Goal: Information Seeking & Learning: Learn about a topic

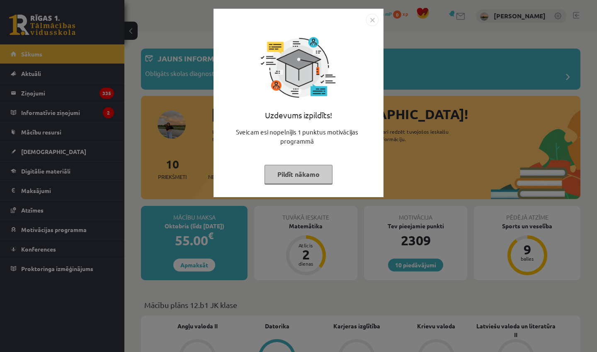
click at [274, 179] on button "Pildīt nākamo" at bounding box center [299, 174] width 68 height 19
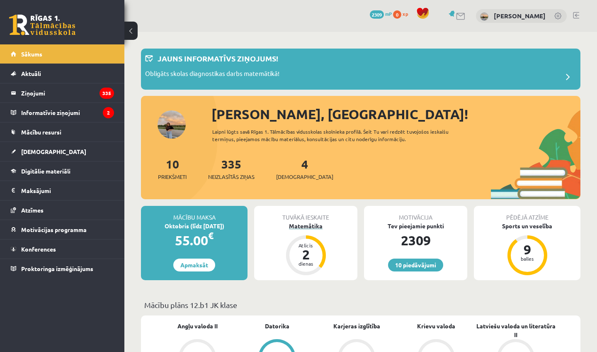
click at [295, 226] on div "Matemātika" at bounding box center [305, 226] width 103 height 9
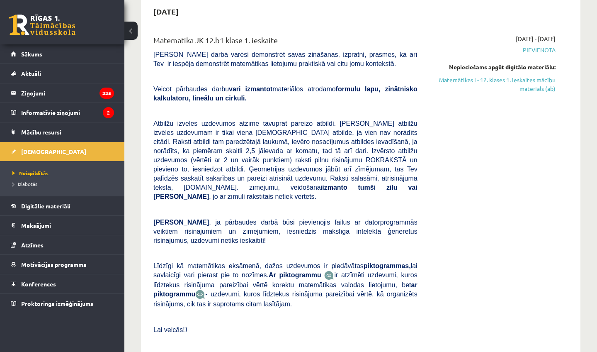
scroll to position [86, 0]
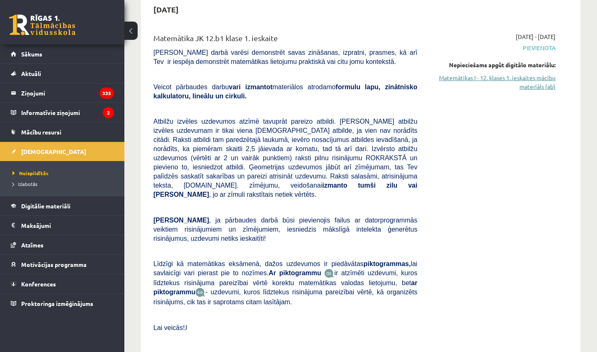
click at [467, 82] on link "Matemātikas I - 12. klases 1. ieskaites mācību materiāls (ab)" at bounding box center [493, 81] width 126 height 17
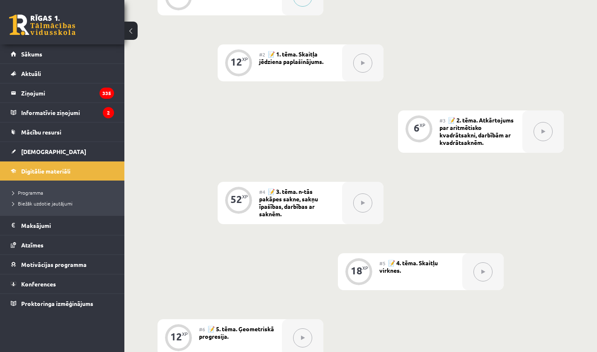
scroll to position [314, 0]
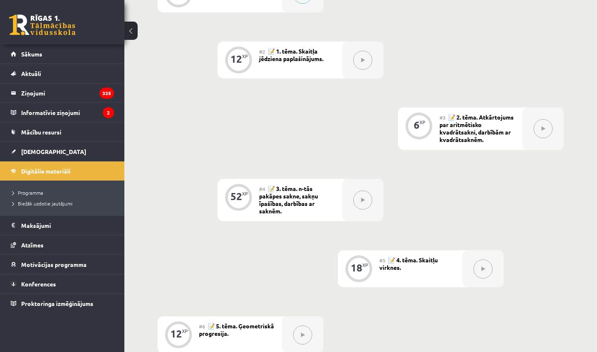
click at [306, 229] on div "0 XP #1 💡 Pirms sāc mācīties! Ievada daļa. 12 XP #2 📝 1. tēma. Skaitļa jēdziena…" at bounding box center [361, 198] width 407 height 444
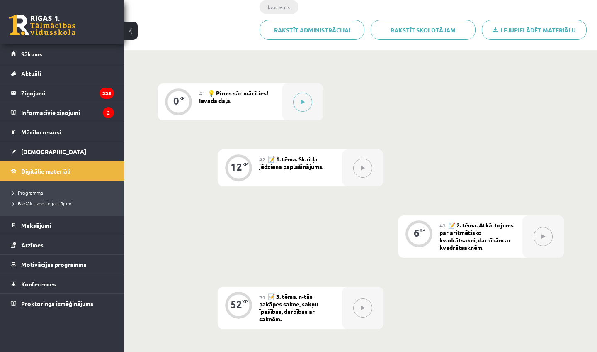
scroll to position [204, 0]
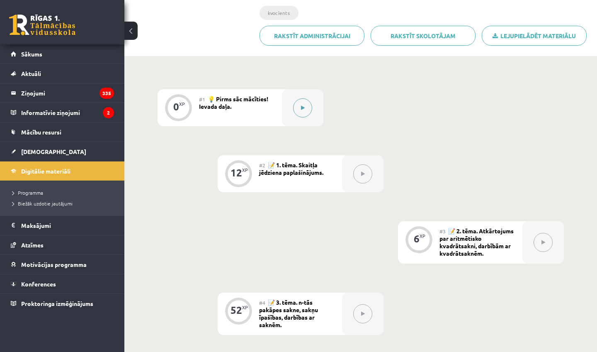
click at [302, 98] on button at bounding box center [302, 107] width 19 height 19
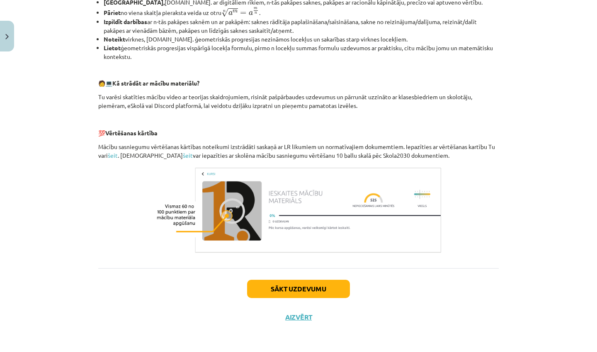
scroll to position [317, 0]
click at [269, 297] on div "Sākt uzdevumu Aizvērt" at bounding box center [298, 297] width 401 height 58
click at [270, 293] on button "Sākt uzdevumu" at bounding box center [298, 289] width 103 height 18
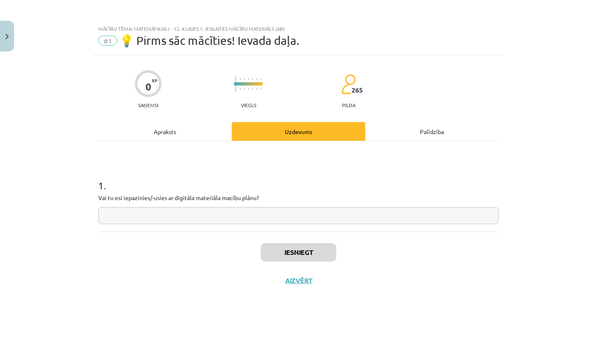
click at [248, 203] on div "1 . Vai tu esi iepazinies/-usies ar digitāla materiāla macību plānu?" at bounding box center [298, 194] width 401 height 59
click at [253, 212] on input "text" at bounding box center [298, 215] width 401 height 17
type input "**"
click at [272, 251] on button "Iesniegt" at bounding box center [299, 252] width 76 height 18
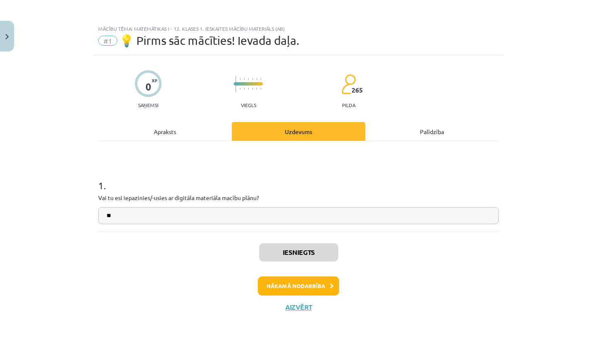
click at [282, 287] on button "Nākamā nodarbība" at bounding box center [298, 285] width 81 height 19
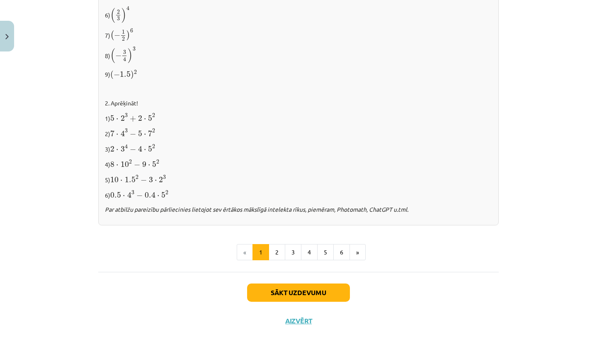
click at [279, 284] on button "Sākt uzdevumu" at bounding box center [298, 292] width 103 height 18
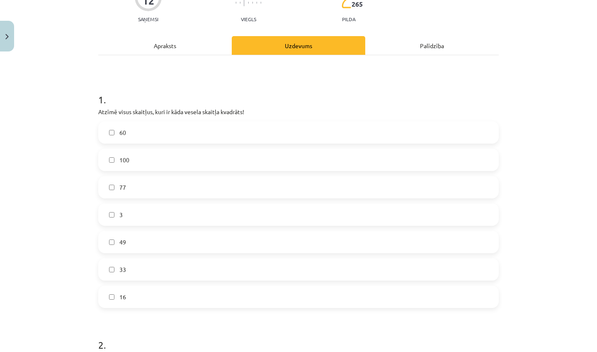
scroll to position [87, 0]
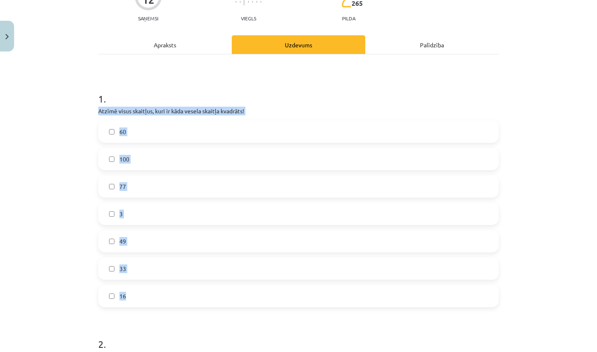
drag, startPoint x: 96, startPoint y: 110, endPoint x: 145, endPoint y: 293, distance: 189.4
click at [147, 294] on div "12 XP Saņemsi Viegls 265 pilda Apraksts Uzdevums Palīdzība 1 . Atzīmē visus ska…" at bounding box center [298, 328] width 411 height 720
copy div "Atzīmē visus skaitļus, kuri ir kāda vesela skaitļa kvadrāts! 60 100 77 3 49 33 …"
click at [147, 153] on label "100" at bounding box center [298, 159] width 399 height 21
click at [140, 240] on label "49" at bounding box center [298, 241] width 399 height 21
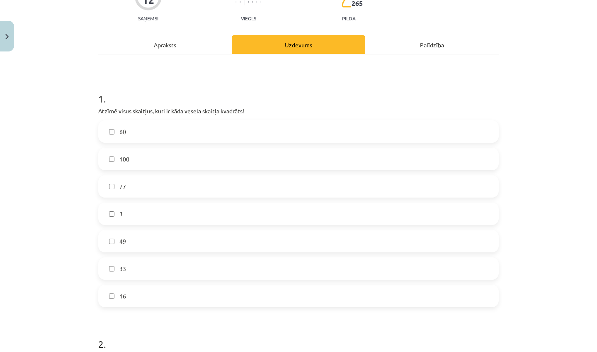
click at [141, 289] on label "16" at bounding box center [298, 295] width 399 height 21
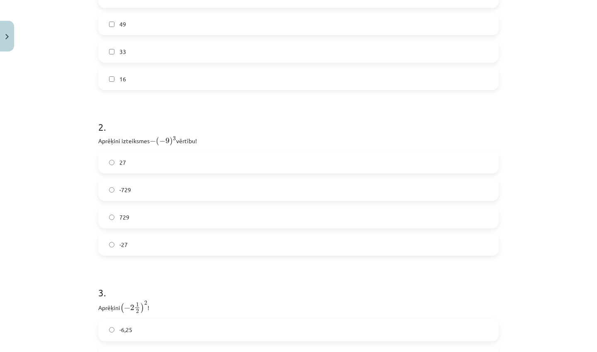
scroll to position [304, 0]
drag, startPoint x: 95, startPoint y: 139, endPoint x: 129, endPoint y: 254, distance: 120.4
click at [131, 257] on div "12 XP Saņemsi Viegls 265 pilda Apraksts Uzdevums Palīdzība 1 . Atzīmē visus ska…" at bounding box center [298, 111] width 411 height 720
copy div "Aprēķini izteiksmes − ( − 9 ) 3 − ( − 9 ) 3 vērtību! 27 -729 729 -27"
click at [144, 243] on label "-27" at bounding box center [298, 244] width 399 height 21
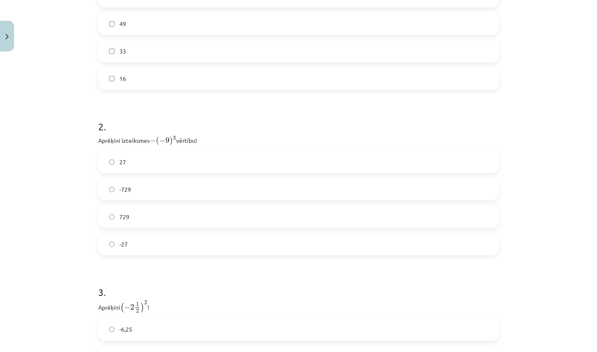
click at [144, 267] on form "1 . Atzīmē visus skaitļus, kuri ir kāda vesela skaitļa kvadrāts! 60 100 77 3 49…" at bounding box center [298, 128] width 401 height 534
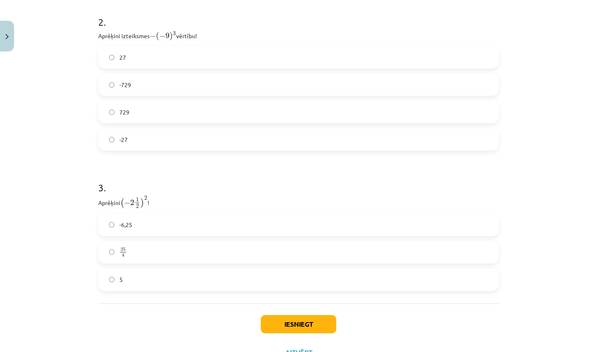
scroll to position [414, 0]
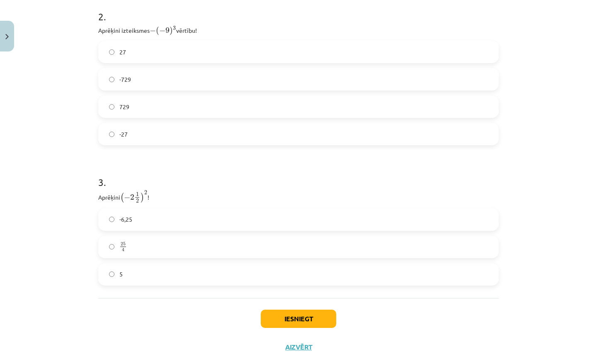
click at [124, 218] on span "-6,25" at bounding box center [125, 219] width 13 height 9
click at [297, 325] on button "Iesniegt" at bounding box center [299, 319] width 76 height 18
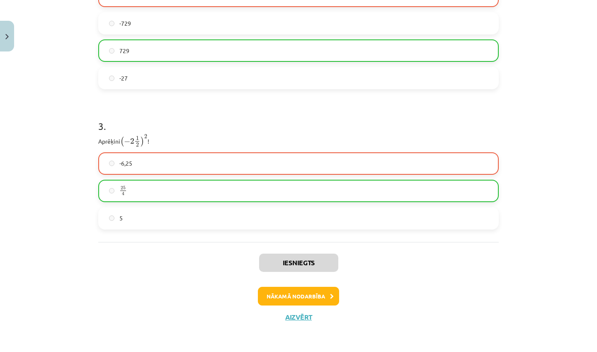
scroll to position [470, 0]
click at [283, 290] on button "Nākamā nodarbība" at bounding box center [298, 296] width 81 height 19
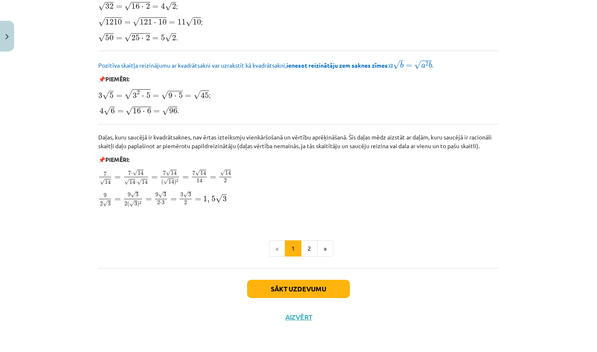
click at [281, 289] on button "Sākt uzdevumu" at bounding box center [298, 289] width 103 height 18
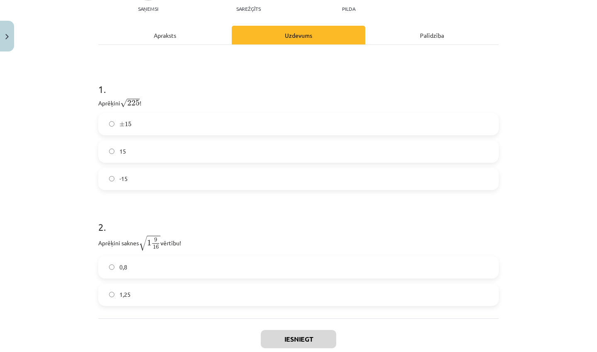
scroll to position [110, 0]
click at [160, 155] on label "15" at bounding box center [298, 151] width 399 height 21
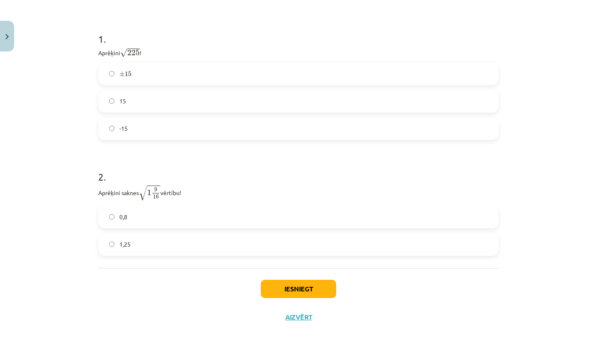
scroll to position [161, 0]
click at [117, 246] on label "1,25" at bounding box center [298, 244] width 399 height 21
click at [286, 287] on button "Iesniegt" at bounding box center [299, 289] width 76 height 18
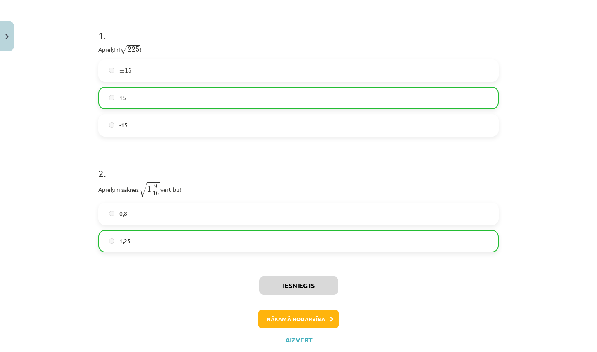
click at [289, 314] on button "Nākamā nodarbība" at bounding box center [298, 319] width 81 height 19
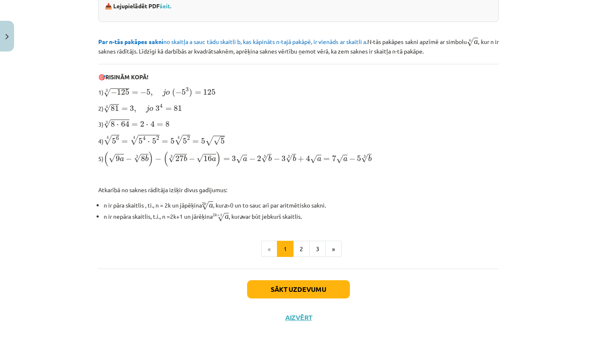
click at [271, 294] on button "Sākt uzdevumu" at bounding box center [298, 289] width 103 height 18
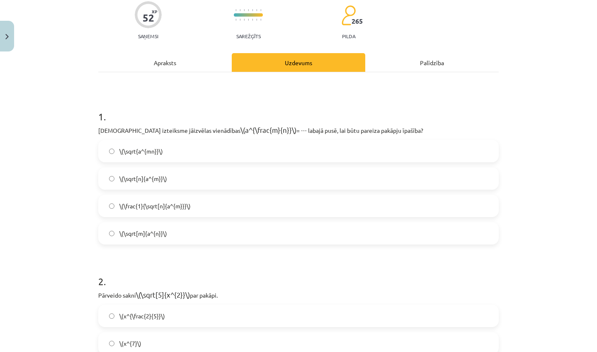
scroll to position [21, 0]
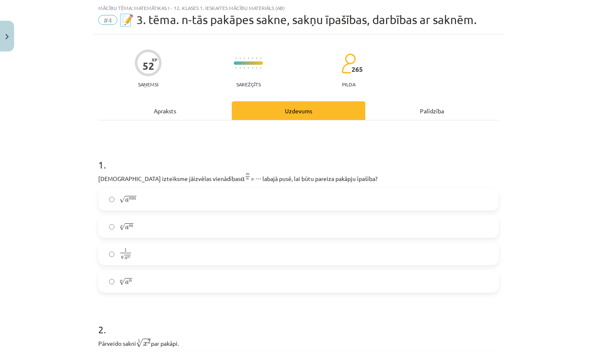
drag, startPoint x: 97, startPoint y: 177, endPoint x: 333, endPoint y: 179, distance: 235.7
copy p "Kura izteiksme jāizvēlas vienādības a m n a m n = ⋯ labajā pusē, lai būtu parei…"
click at [166, 231] on label "n √ a m a m n" at bounding box center [298, 226] width 399 height 21
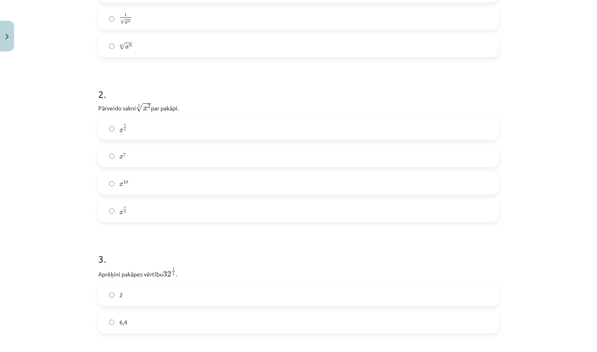
scroll to position [256, 0]
drag, startPoint x: 97, startPoint y: 108, endPoint x: 186, endPoint y: 106, distance: 89.2
copy p "Pārveido sakni 5 √ x 2 x 2 5 par pakāpi."
click at [153, 121] on label "x 2 5 x 2 5" at bounding box center [298, 128] width 399 height 21
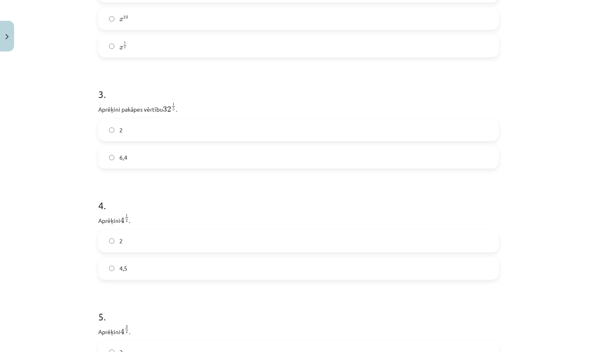
scroll to position [435, 0]
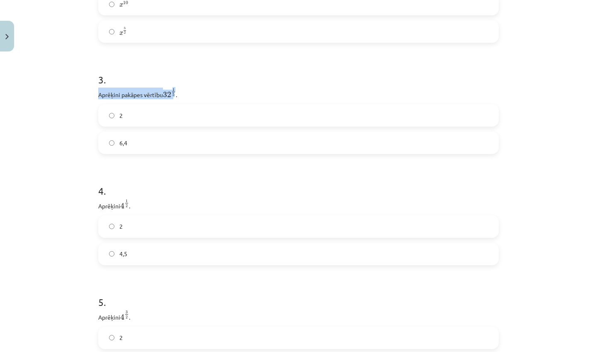
drag, startPoint x: 97, startPoint y: 95, endPoint x: 175, endPoint y: 95, distance: 77.6
copy p "Aprēķini pakāpes vērtību 32"
click at [152, 112] on label "2" at bounding box center [298, 115] width 399 height 21
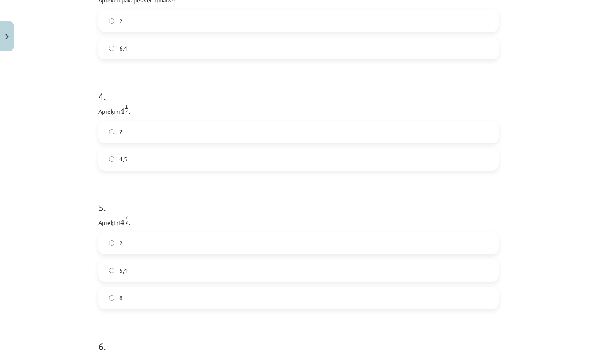
scroll to position [532, 0]
click at [140, 129] on label "2" at bounding box center [298, 129] width 399 height 21
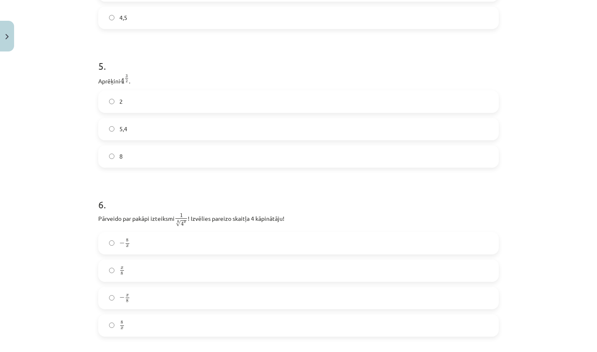
scroll to position [672, 0]
click at [125, 147] on label "8" at bounding box center [298, 155] width 399 height 21
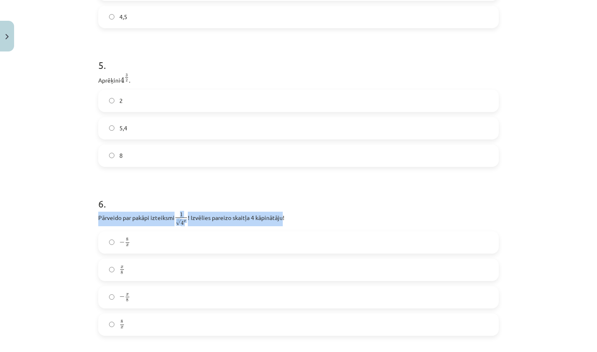
drag, startPoint x: 98, startPoint y: 219, endPoint x: 285, endPoint y: 220, distance: 187.1
copy p "Pārveido par pakāpi izteiksmi 1 8 √ 4 x 1 4 x 8 ! Izvēlies pareizo skaitļa 4 kā…"
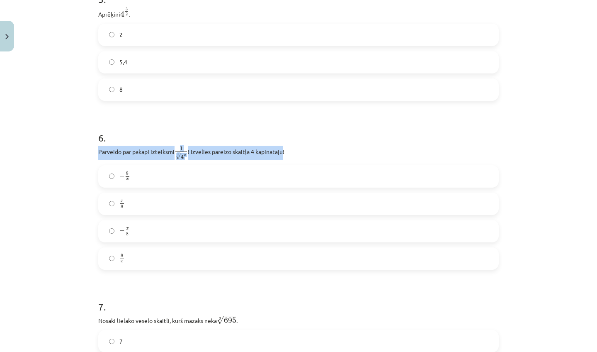
scroll to position [739, 0]
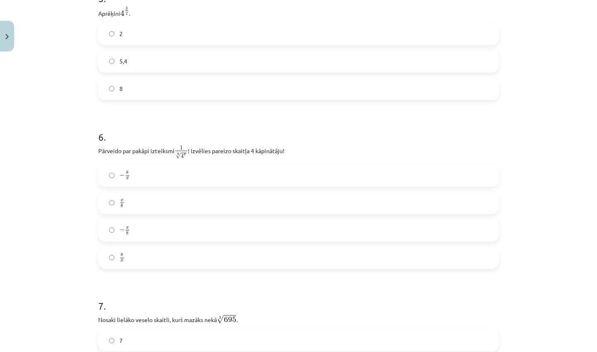
click at [287, 155] on p "Pārveido par pakāpi izteiksmi 1 8 √ 4 x 1 4 x 8 ! Izvēlies pareizo skaitļa 4 kā…" at bounding box center [298, 152] width 401 height 15
drag, startPoint x: 124, startPoint y: 170, endPoint x: 139, endPoint y: 276, distance: 106.8
copy div "− 8 x − 8 x x 8 x 8 − x 8 − x 8 8 x 8 x"
click at [73, 240] on div "Mācību tēma: Matemātikas i - 12. klases 1. ieskaites mācību materiāls (ab) #4 📝…" at bounding box center [298, 176] width 597 height 352
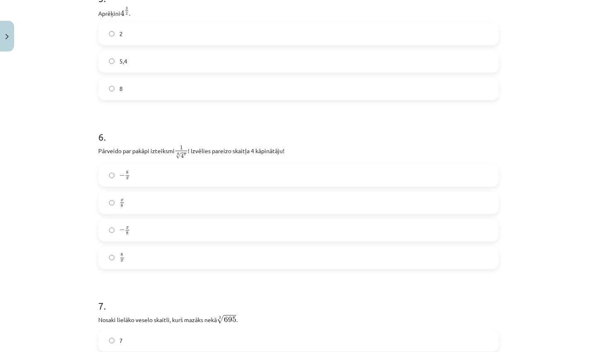
click at [132, 238] on label "− x 8 − x 8" at bounding box center [298, 230] width 399 height 21
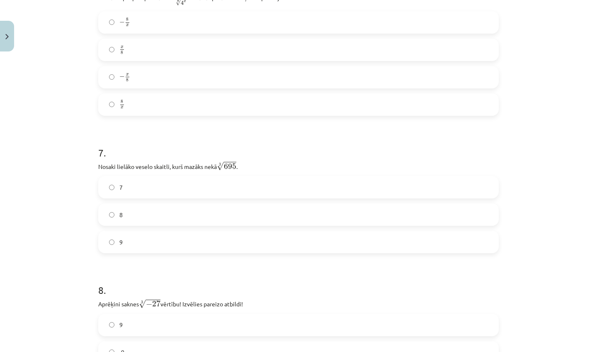
scroll to position [901, 0]
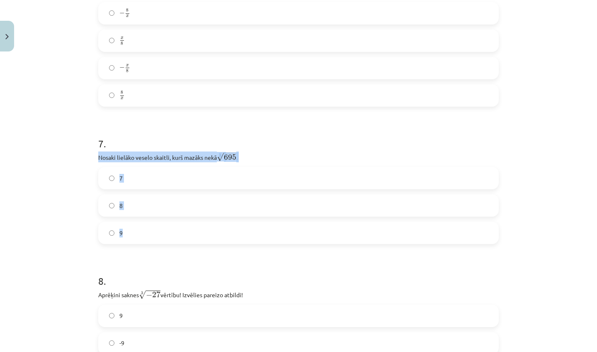
drag, startPoint x: 98, startPoint y: 158, endPoint x: 151, endPoint y: 240, distance: 97.8
click at [156, 244] on div "52 XP Saņemsi Sarežģīts 265 pilda Apraksts Uzdevums Palīdzība 1 . Kura izteiksm…" at bounding box center [298, 195] width 411 height 2083
copy div "Nosaki lielāko veselo skaitli, kurš mazāks nekā 3 √ 695 695 3 . 7 8 9"
click at [151, 215] on label "8" at bounding box center [298, 205] width 399 height 21
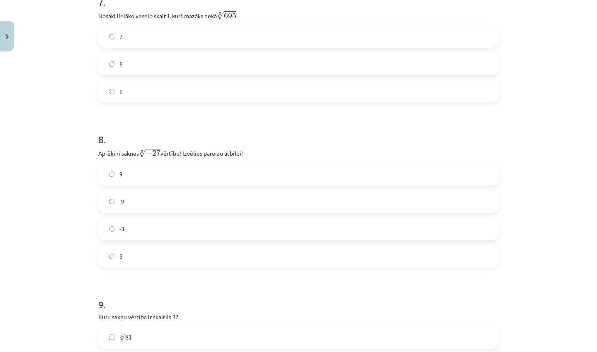
scroll to position [1050, 0]
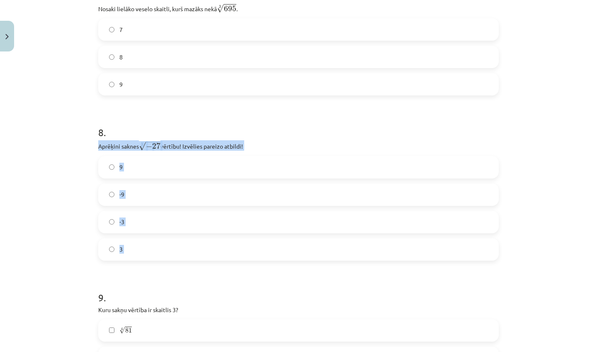
drag, startPoint x: 96, startPoint y: 146, endPoint x: 149, endPoint y: 263, distance: 128.3
click at [154, 271] on div "52 XP Saņemsi Sarežģīts 265 pilda Apraksts Uzdevums Palīdzība 1 . Kura izteiksm…" at bounding box center [298, 47] width 411 height 2083
copy div "Aprēķini saknes 3 √ − 27 − 27 3 vērtību! Izvēlies pareizo atbildi! 9 -9 -3 3"
click at [148, 217] on label "-3" at bounding box center [298, 222] width 399 height 21
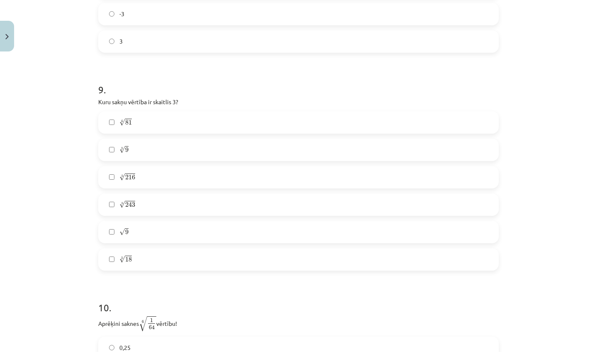
scroll to position [1260, 0]
drag, startPoint x: 96, startPoint y: 98, endPoint x: 140, endPoint y: 263, distance: 170.2
copy div "Kuru sakņu vērtība ir skaitlis 3? 4 √ 81 81 4 3 √ 9 9 3 5 √ 216 216 5 5 √ 243 2…"
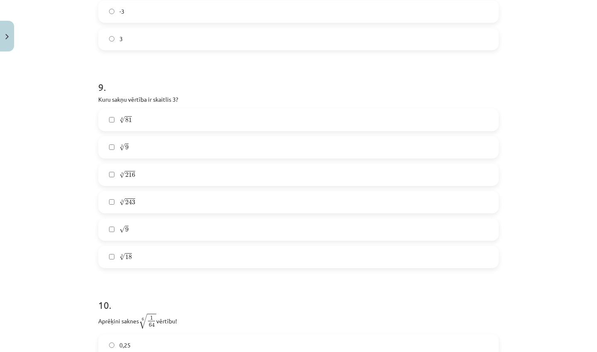
click at [139, 123] on label "4 √ 81 81 4" at bounding box center [298, 120] width 399 height 21
click at [136, 204] on label "5 √ 243 243 5" at bounding box center [298, 202] width 399 height 21
click at [135, 235] on label "√ 9 9" at bounding box center [298, 229] width 399 height 21
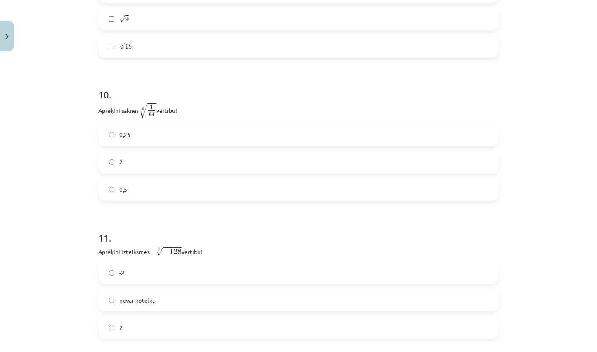
scroll to position [1472, 0]
drag, startPoint x: 99, startPoint y: 110, endPoint x: 150, endPoint y: 209, distance: 111.7
drag, startPoint x: 139, startPoint y: 190, endPoint x: 137, endPoint y: 183, distance: 6.8
click at [139, 190] on label "0,5" at bounding box center [298, 188] width 399 height 21
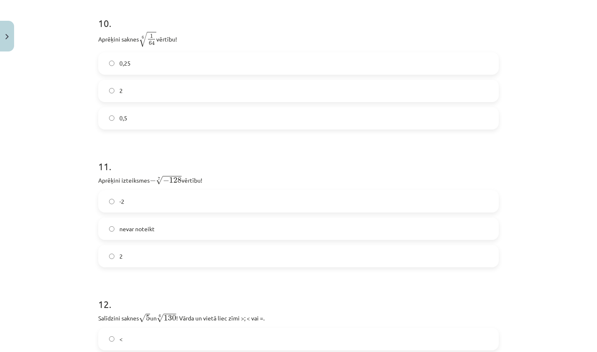
scroll to position [1543, 0]
drag, startPoint x: 96, startPoint y: 178, endPoint x: 138, endPoint y: 270, distance: 100.6
click at [136, 206] on label "-2" at bounding box center [298, 200] width 399 height 21
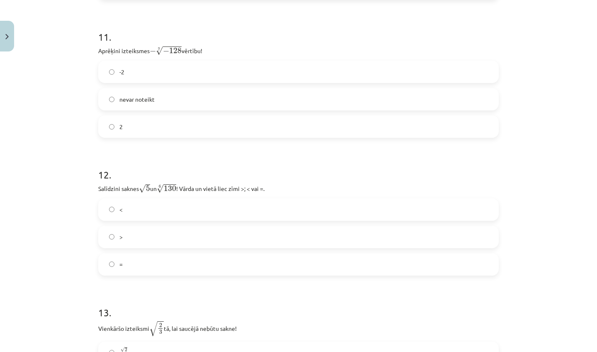
scroll to position [1684, 0]
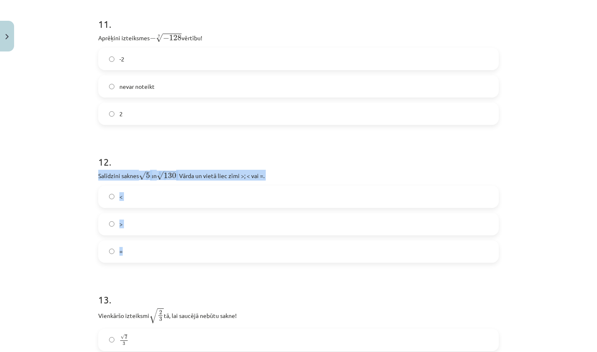
drag, startPoint x: 97, startPoint y: 175, endPoint x: 144, endPoint y: 246, distance: 84.6
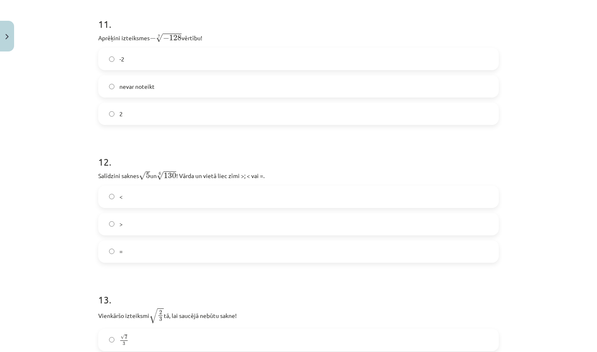
click at [141, 198] on label "<" at bounding box center [298, 196] width 399 height 21
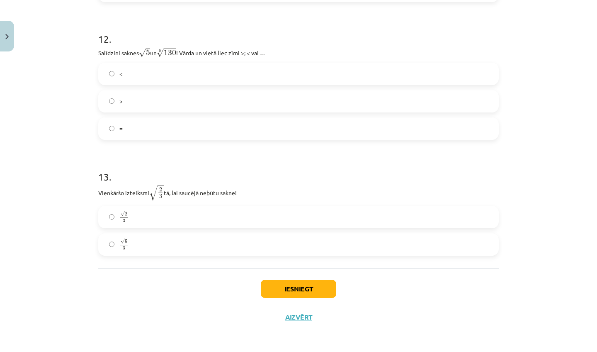
scroll to position [1809, 0]
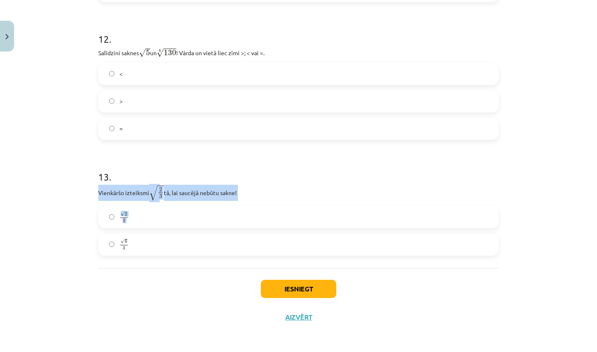
drag, startPoint x: 94, startPoint y: 188, endPoint x: 135, endPoint y: 252, distance: 76.2
click at [138, 242] on label "√ 6 3 6 3" at bounding box center [298, 244] width 399 height 21
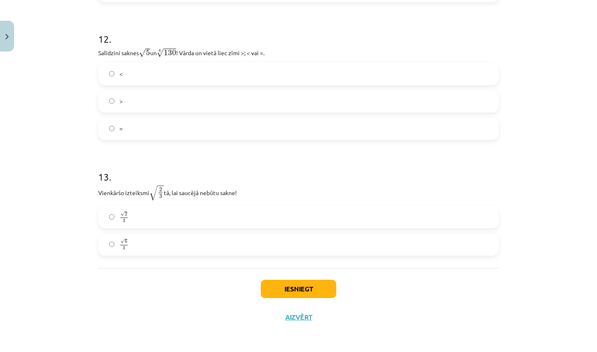
click at [294, 282] on button "Iesniegt" at bounding box center [299, 289] width 76 height 18
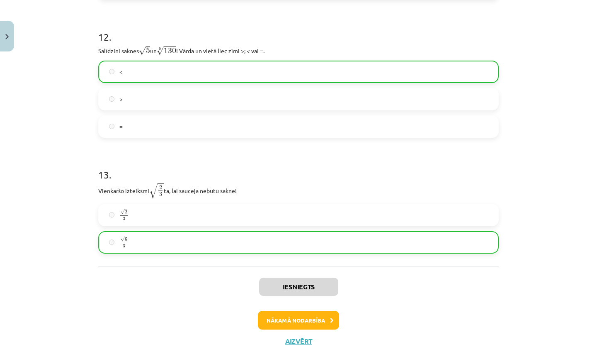
click at [275, 321] on button "Nākamā nodarbība" at bounding box center [298, 320] width 81 height 19
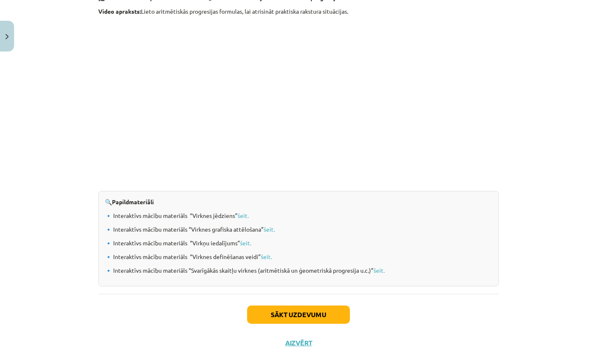
scroll to position [804, 0]
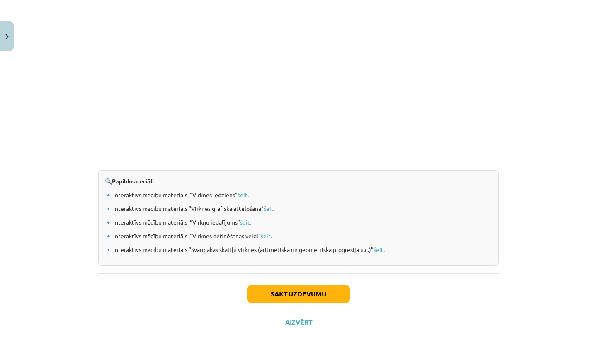
click at [282, 292] on button "Sākt uzdevumu" at bounding box center [298, 294] width 103 height 18
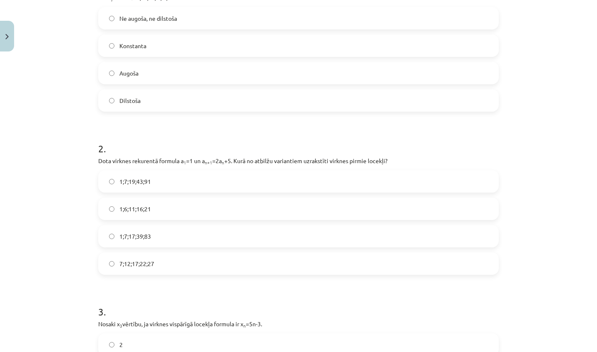
scroll to position [21, 0]
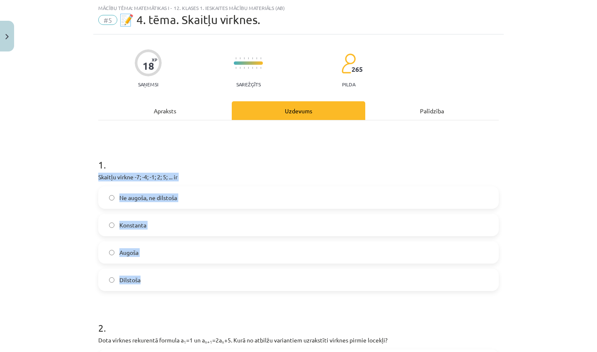
drag, startPoint x: 93, startPoint y: 177, endPoint x: 165, endPoint y: 286, distance: 130.3
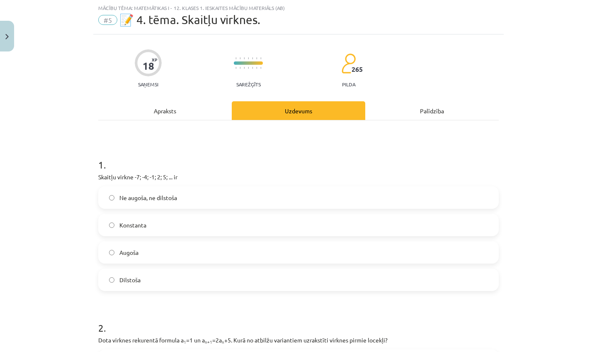
click at [158, 248] on label "Augoša" at bounding box center [298, 252] width 399 height 21
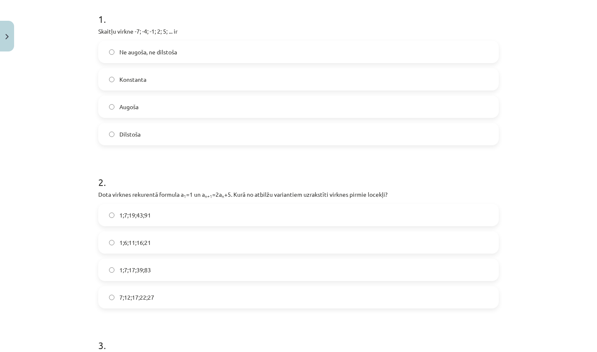
scroll to position [170, 0]
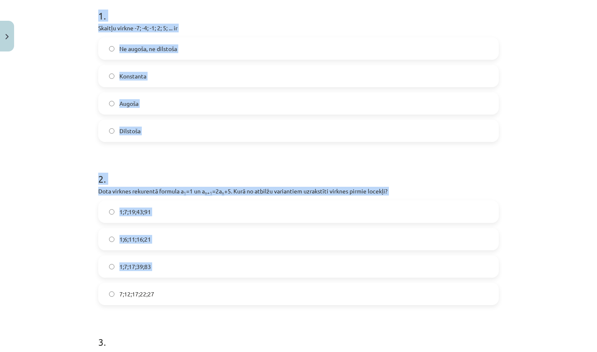
drag, startPoint x: 93, startPoint y: 188, endPoint x: 162, endPoint y: 285, distance: 119.0
click at [160, 285] on div "Mācību tēma: Matemātikas i - 12. klases 1. ieskaites mācību materiāls (ab) #5 📝…" at bounding box center [298, 176] width 597 height 352
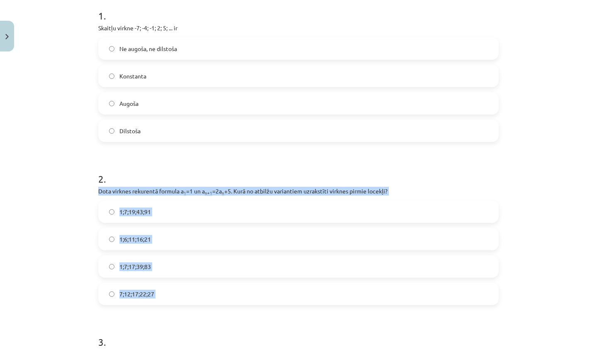
drag, startPoint x: 167, startPoint y: 326, endPoint x: 97, endPoint y: 192, distance: 151.4
click at [134, 214] on span "1;7;19;43;91" at bounding box center [135, 211] width 32 height 9
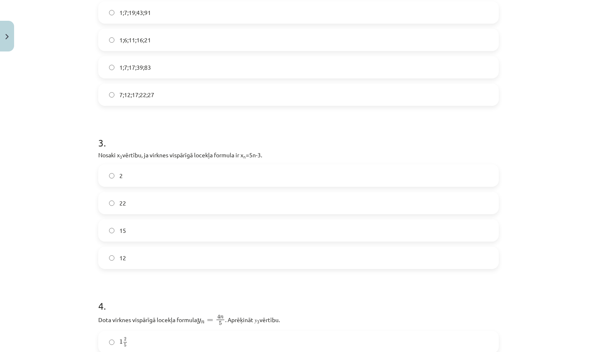
scroll to position [380, 0]
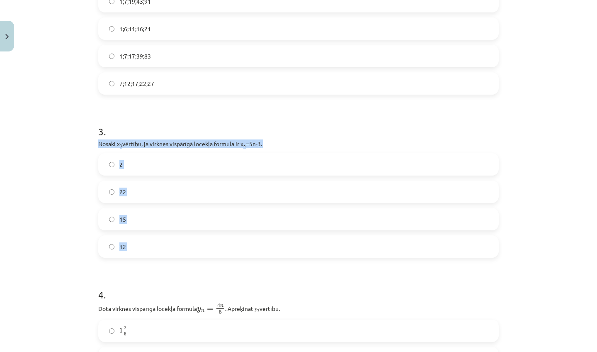
drag, startPoint x: 93, startPoint y: 141, endPoint x: 151, endPoint y: 256, distance: 128.0
click at [149, 258] on div "18 XP Saņemsi Sarežģīts 265 pilda Apraksts Uzdevums Palīdzība 1 . Skaitļu virkn…" at bounding box center [298, 250] width 411 height 1150
click at [146, 253] on label "12" at bounding box center [298, 246] width 399 height 21
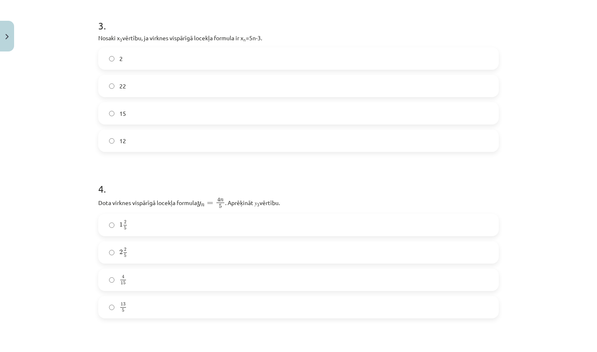
scroll to position [494, 0]
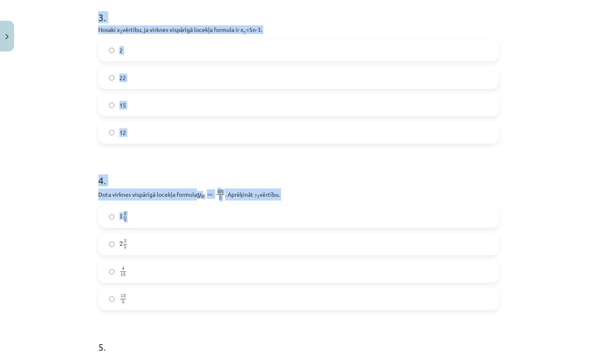
drag, startPoint x: 93, startPoint y: 192, endPoint x: 158, endPoint y: 251, distance: 87.5
click at [158, 252] on div "Mācību tēma: Matemātikas i - 12. klases 1. ieskaites mācību materiāls (ab) #5 📝…" at bounding box center [298, 176] width 597 height 352
click at [90, 192] on div "Mācību tēma: Matemātikas i - 12. klases 1. ieskaites mācību materiāls (ab) #5 📝…" at bounding box center [298, 176] width 597 height 352
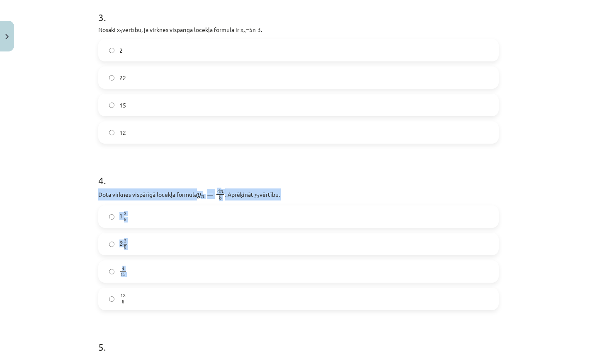
drag, startPoint x: 100, startPoint y: 193, endPoint x: 165, endPoint y: 307, distance: 131.9
click at [165, 308] on div "4 . Dota virknes vispārīgā locekļa formula y n = 4 n 5 y n = 4 n 5 . Aprēķināt …" at bounding box center [298, 235] width 401 height 150
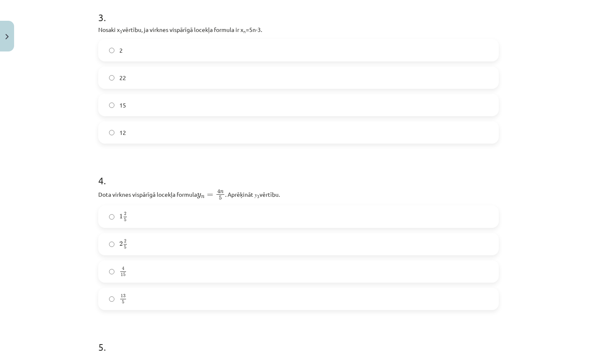
click at [80, 217] on div "Mācību tēma: Matemātikas i - 12. klases 1. ieskaites mācību materiāls (ab) #5 📝…" at bounding box center [298, 176] width 597 height 352
click at [116, 298] on label "13 5 13 5" at bounding box center [298, 298] width 399 height 21
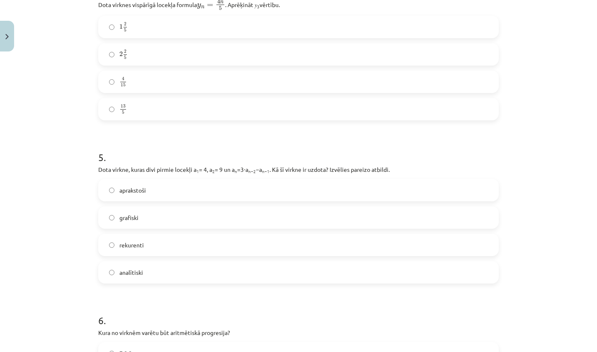
scroll to position [691, 0]
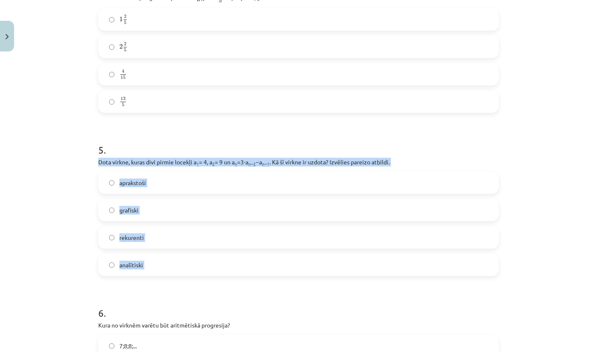
drag, startPoint x: 95, startPoint y: 162, endPoint x: 140, endPoint y: 277, distance: 123.2
click at [146, 242] on label "rekurenti" at bounding box center [298, 237] width 399 height 21
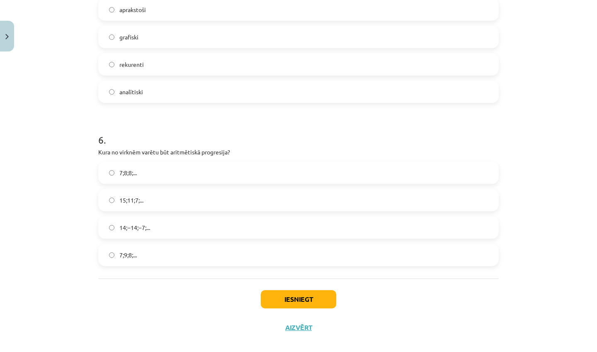
scroll to position [865, 0]
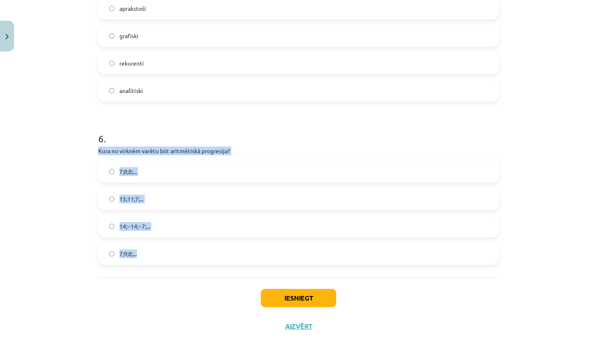
drag, startPoint x: 96, startPoint y: 149, endPoint x: 148, endPoint y: 262, distance: 124.0
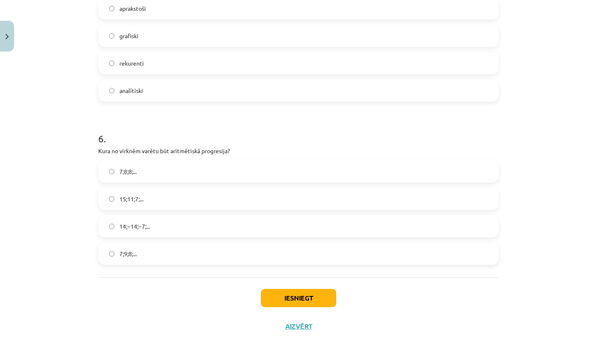
click at [125, 200] on span "15;11;7;..." at bounding box center [131, 199] width 24 height 9
click at [280, 292] on button "Iesniegt" at bounding box center [299, 298] width 76 height 18
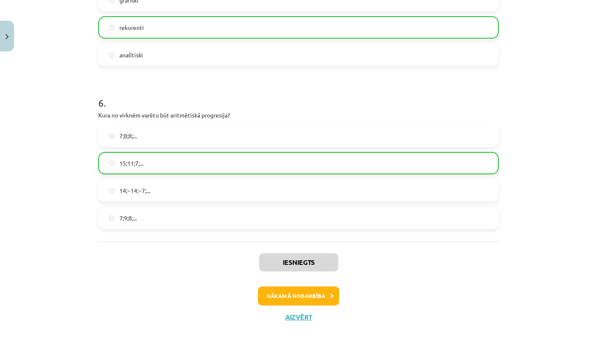
scroll to position [902, 0]
click at [295, 292] on button "Nākamā nodarbība" at bounding box center [298, 295] width 81 height 19
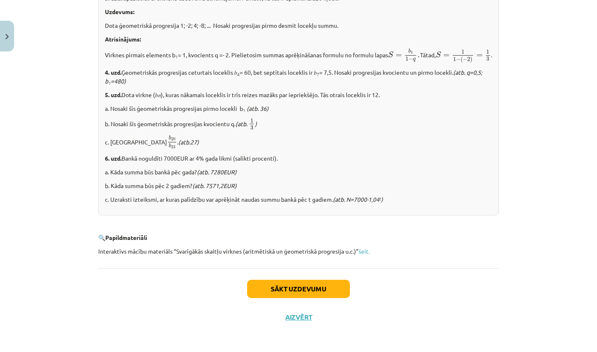
scroll to position [996, 0]
click at [300, 318] on button "Aizvērt" at bounding box center [299, 317] width 32 height 8
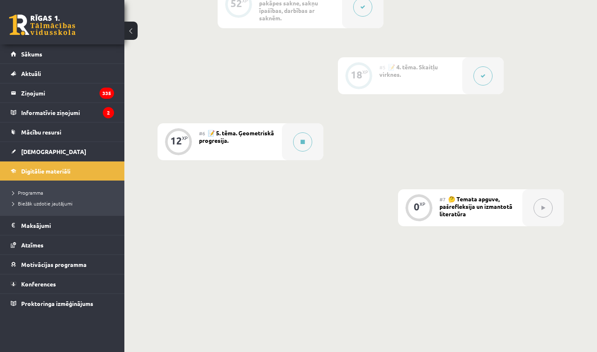
scroll to position [529, 0]
click at [298, 133] on button at bounding box center [302, 142] width 19 height 19
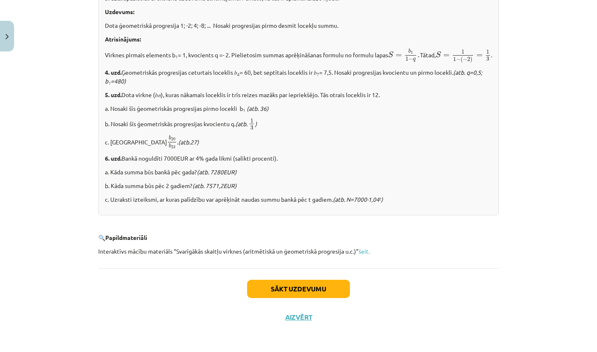
click at [310, 289] on button "Sākt uzdevumu" at bounding box center [298, 289] width 103 height 18
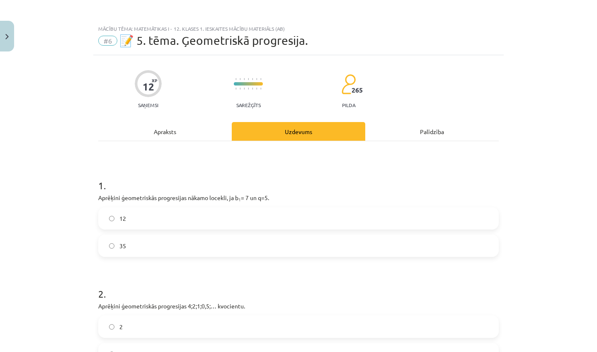
scroll to position [0, 0]
drag, startPoint x: 95, startPoint y: 198, endPoint x: 144, endPoint y: 254, distance: 74.1
click at [140, 256] on div "12 XP Saņemsi Sarežģīts 265 pilda Apraksts Uzdevums Palīdzība 1 . Aprēķini ģeom…" at bounding box center [298, 356] width 411 height 603
click at [144, 254] on label "35" at bounding box center [298, 245] width 399 height 21
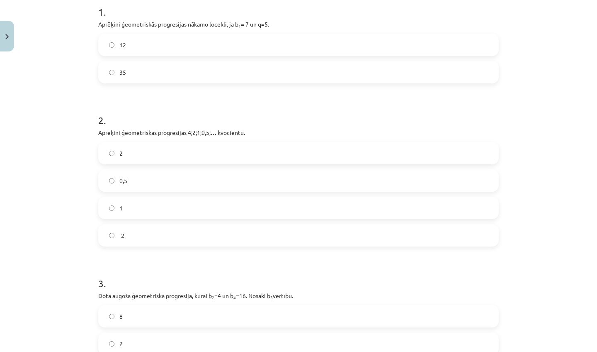
scroll to position [174, 0]
drag, startPoint x: 94, startPoint y: 131, endPoint x: 148, endPoint y: 265, distance: 144.3
click at [148, 265] on div "12 XP Saņemsi Sarežģīts 265 pilda Apraksts Uzdevums Palīdzība 1 . Aprēķini ģeom…" at bounding box center [298, 182] width 411 height 603
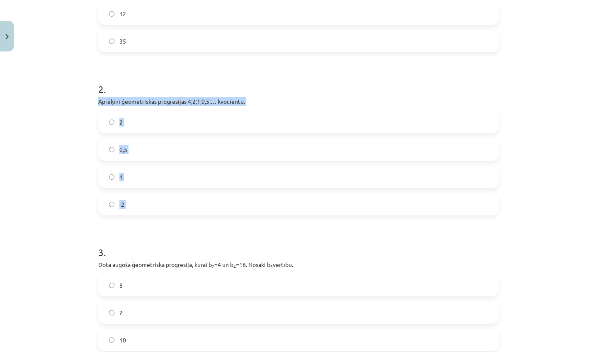
scroll to position [210, 0]
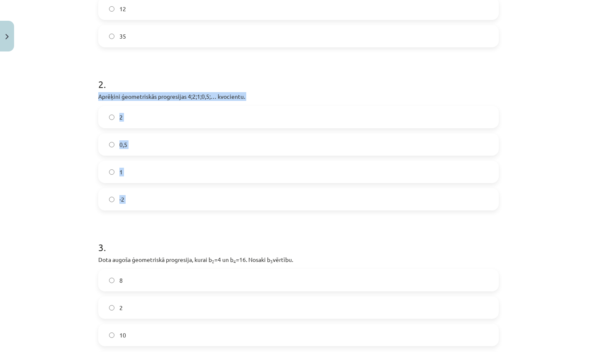
click at [145, 141] on label "0,5" at bounding box center [298, 144] width 399 height 21
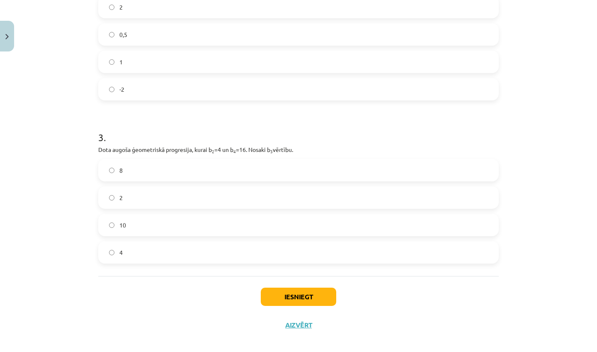
scroll to position [321, 0]
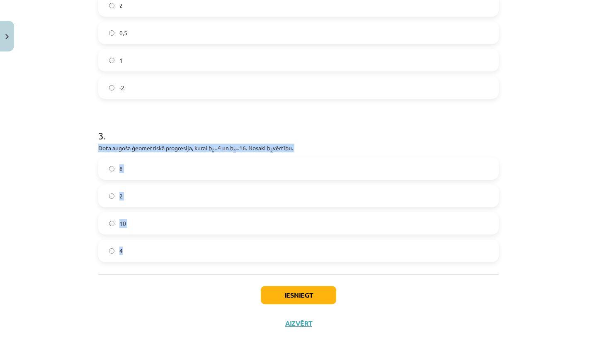
drag, startPoint x: 96, startPoint y: 148, endPoint x: 144, endPoint y: 264, distance: 125.2
click at [139, 268] on div "12 XP Saņemsi Sarežģīts 265 pilda Apraksts Uzdevums Palīdzība 1 . Aprēķini ģeom…" at bounding box center [298, 35] width 411 height 603
click at [129, 168] on label "8" at bounding box center [298, 168] width 399 height 21
click at [304, 295] on button "Iesniegt" at bounding box center [299, 295] width 76 height 18
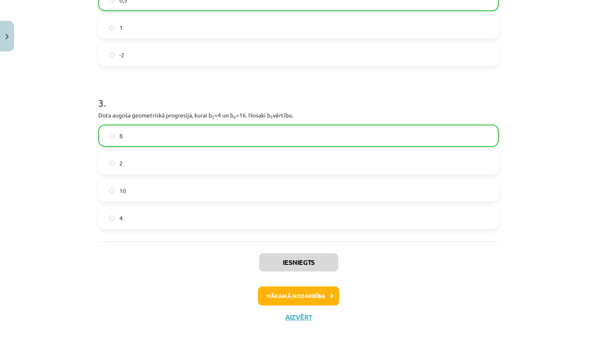
scroll to position [355, 0]
click at [296, 296] on button "Nākamā nodarbība" at bounding box center [298, 295] width 81 height 19
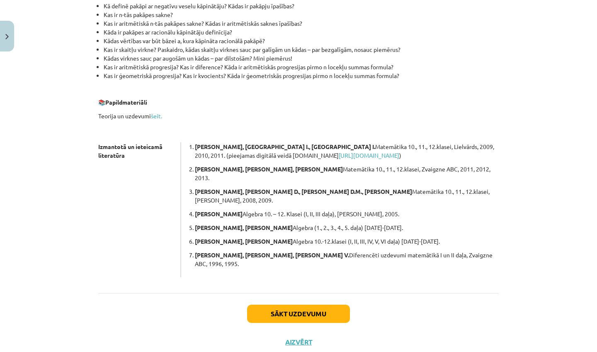
click at [293, 305] on button "Sākt uzdevumu" at bounding box center [298, 314] width 103 height 18
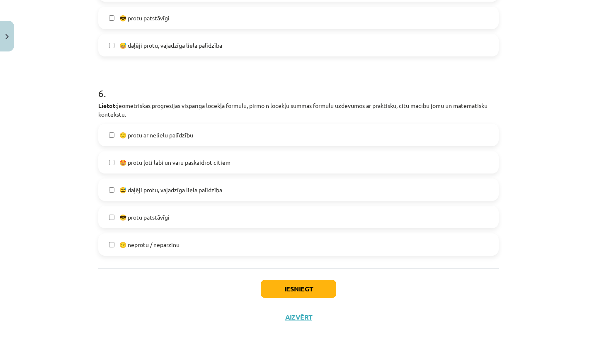
scroll to position [1057, 0]
click at [281, 285] on button "Iesniegt" at bounding box center [299, 289] width 76 height 18
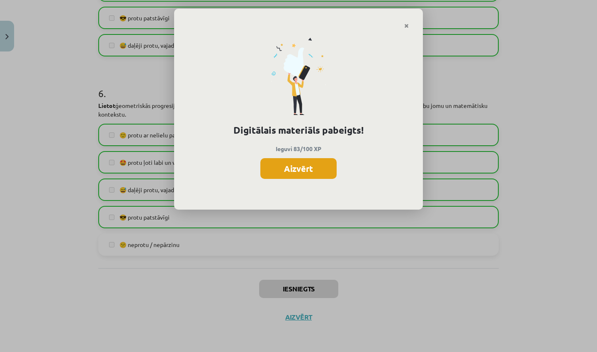
click at [277, 168] on button "Aizvērt" at bounding box center [299, 168] width 76 height 21
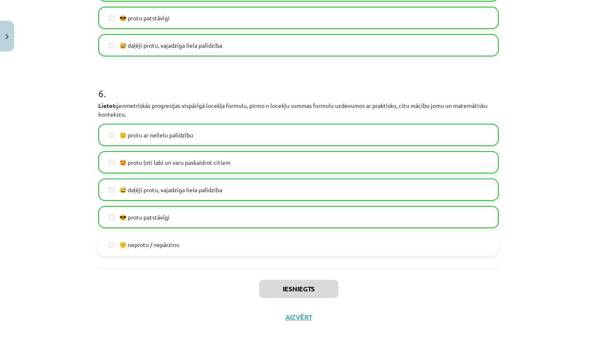
click at [297, 314] on button "Aizvērt" at bounding box center [299, 317] width 32 height 8
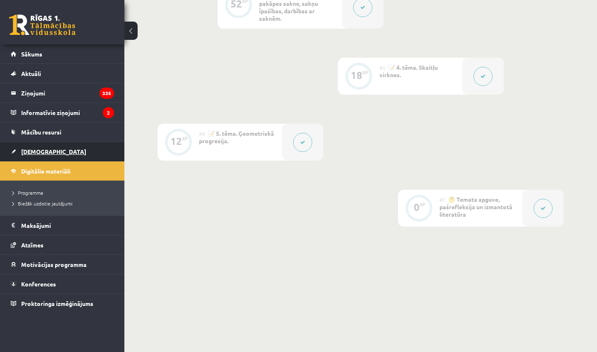
click at [27, 153] on span "[DEMOGRAPHIC_DATA]" at bounding box center [53, 151] width 65 height 7
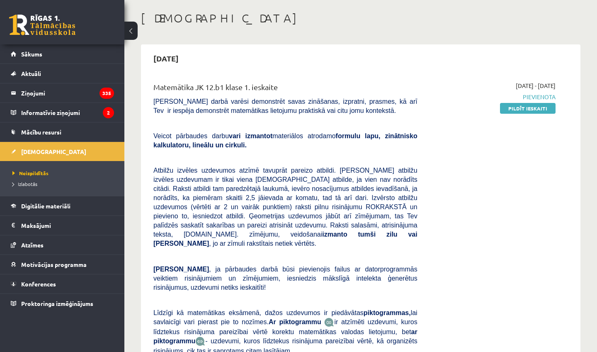
scroll to position [37, 0]
